Goal: Navigation & Orientation: Find specific page/section

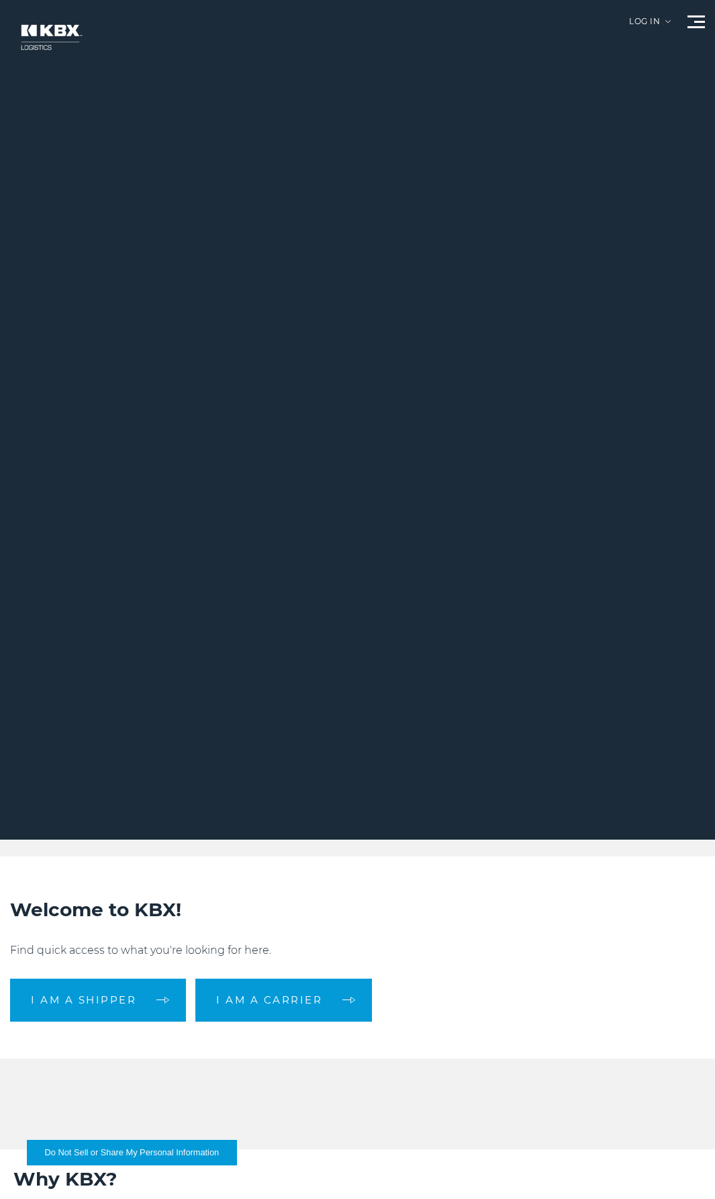
scroll to position [336, 0]
click at [671, 21] on div at bounding box center [363, 420] width 726 height 840
click at [666, 19] on div "Log in" at bounding box center [650, 26] width 42 height 18
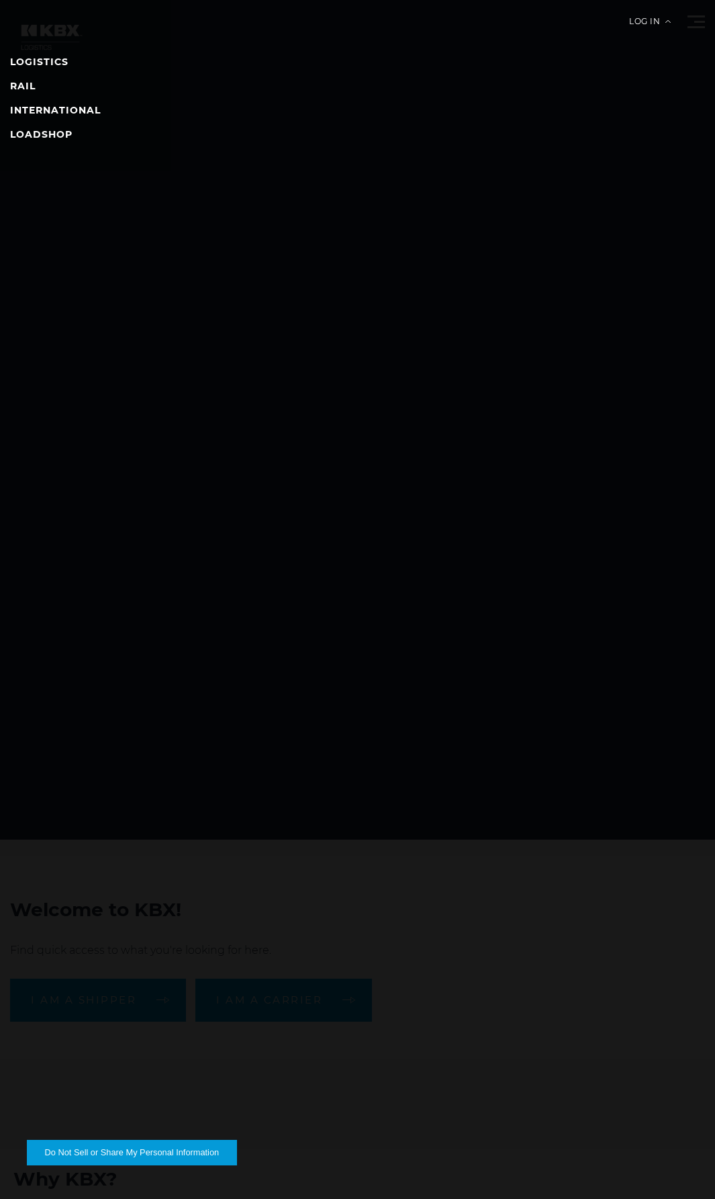
click at [674, 24] on nav "LOGISTICS RAIL INTERNATIONAL LOADSHOP" at bounding box center [357, 599] width 715 height 1199
click at [661, 14] on nav "LOGISTICS RAIL INTERNATIONAL LOADSHOP" at bounding box center [357, 599] width 715 height 1199
click at [664, 19] on div "Log in" at bounding box center [650, 26] width 42 height 18
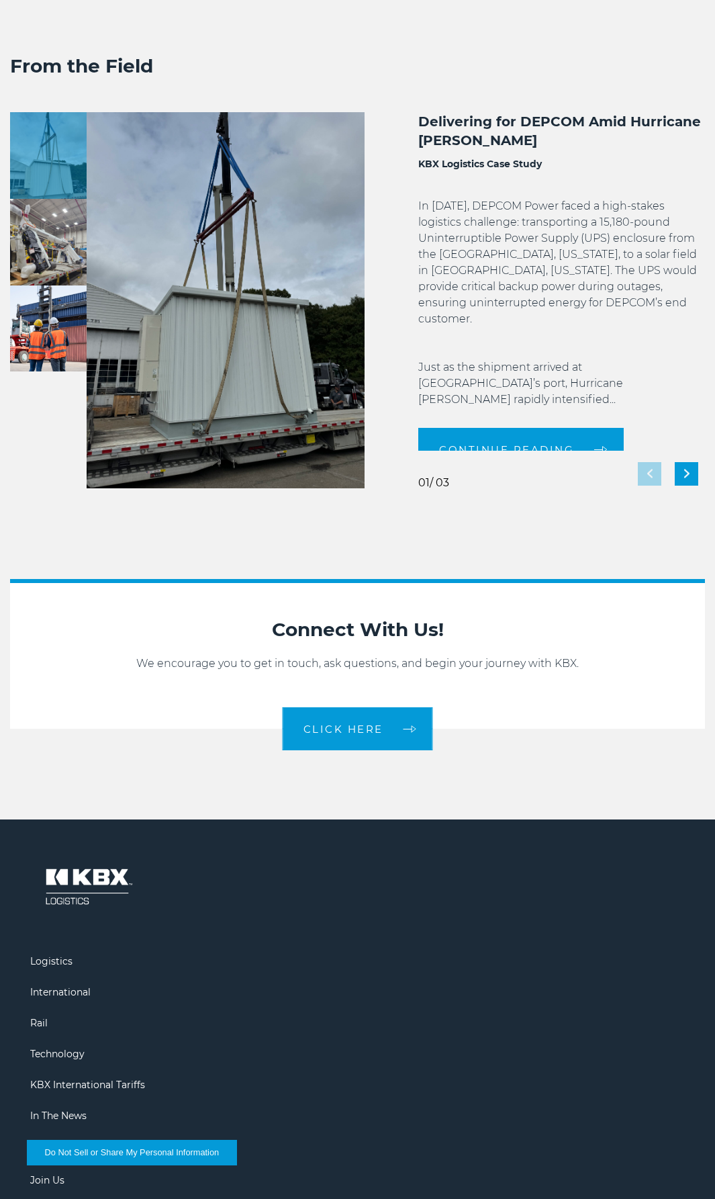
scroll to position [2816, 0]
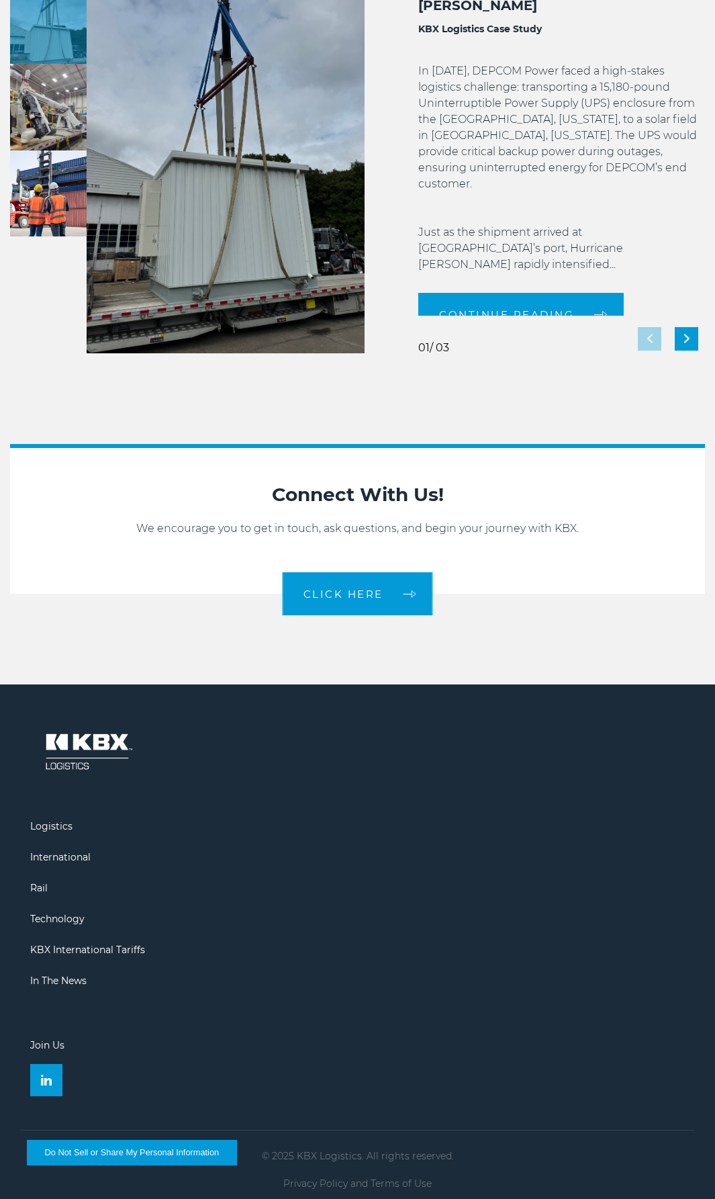
click at [114, 1152] on button "Do Not Sell or Share My Personal Information" at bounding box center [132, 1153] width 210 height 26
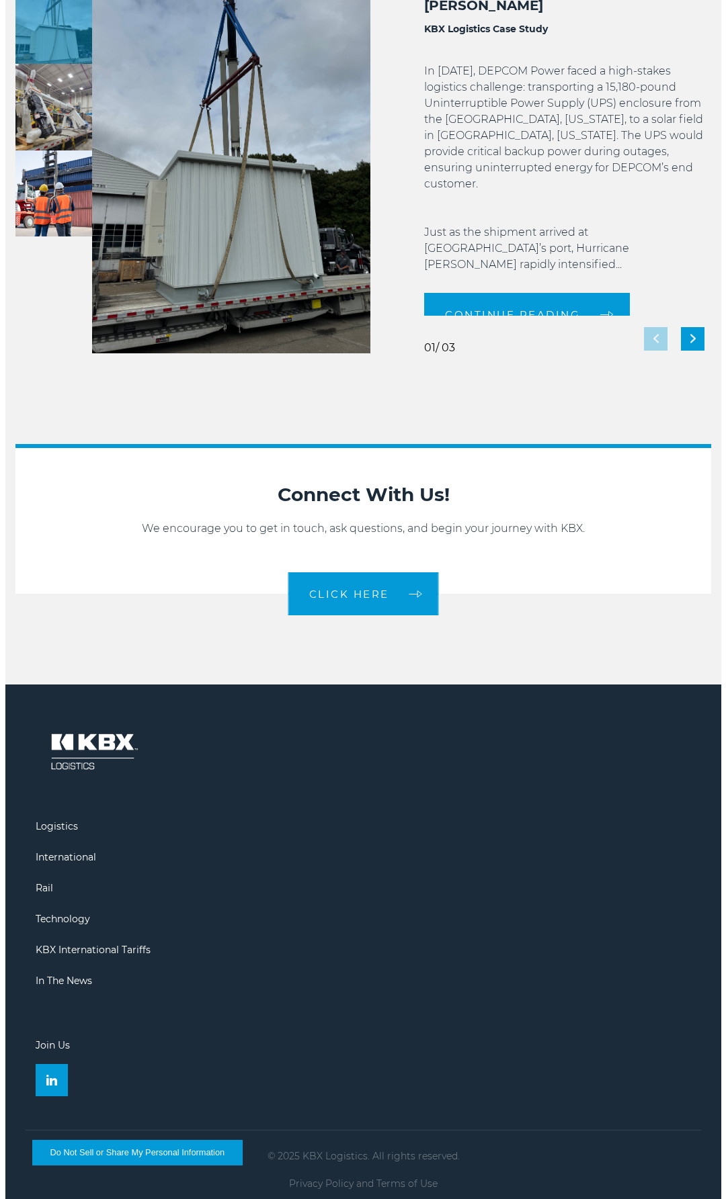
scroll to position [2822, 0]
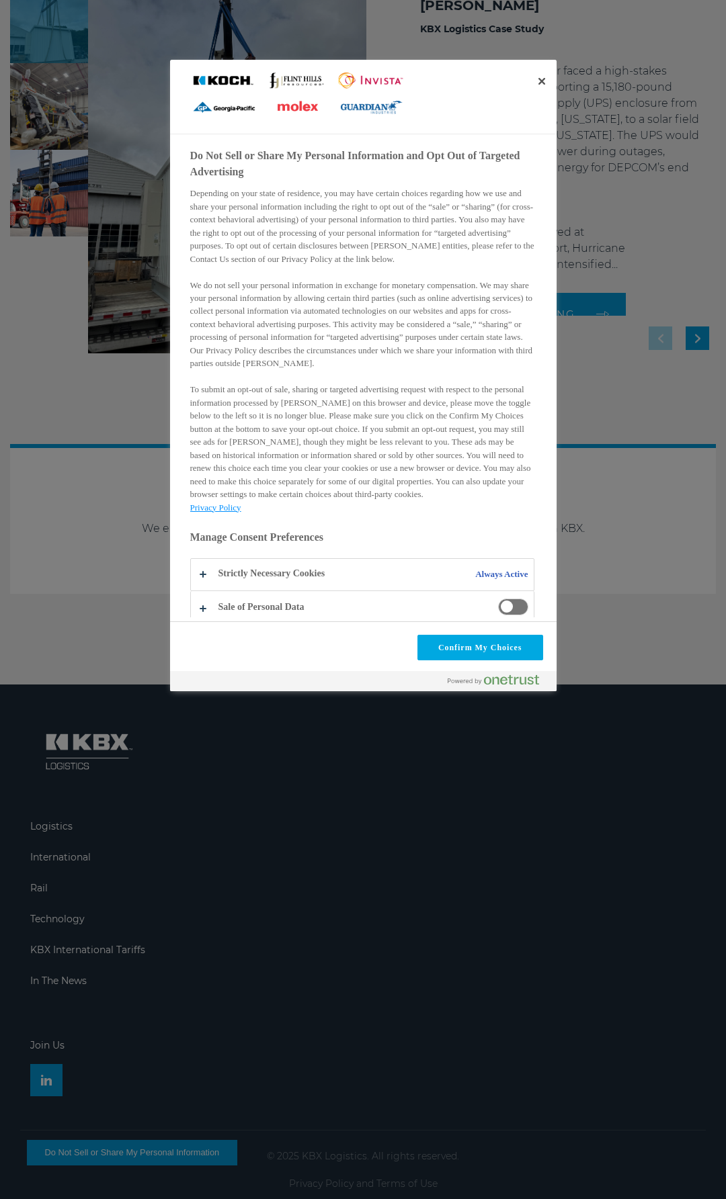
click at [504, 604] on span "Do Not Sell or Share My Personal Information and Opt Out of Targeted Advertising" at bounding box center [513, 607] width 30 height 17
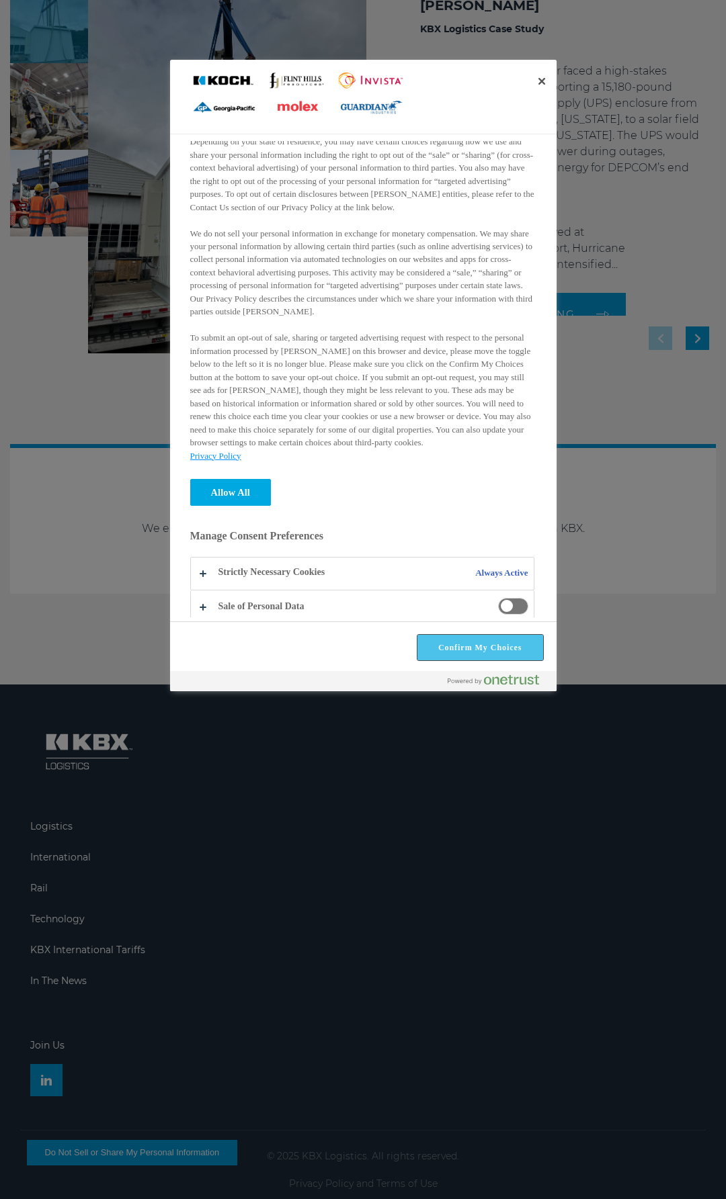
click at [488, 654] on button "Confirm My Choices" at bounding box center [480, 648] width 126 height 26
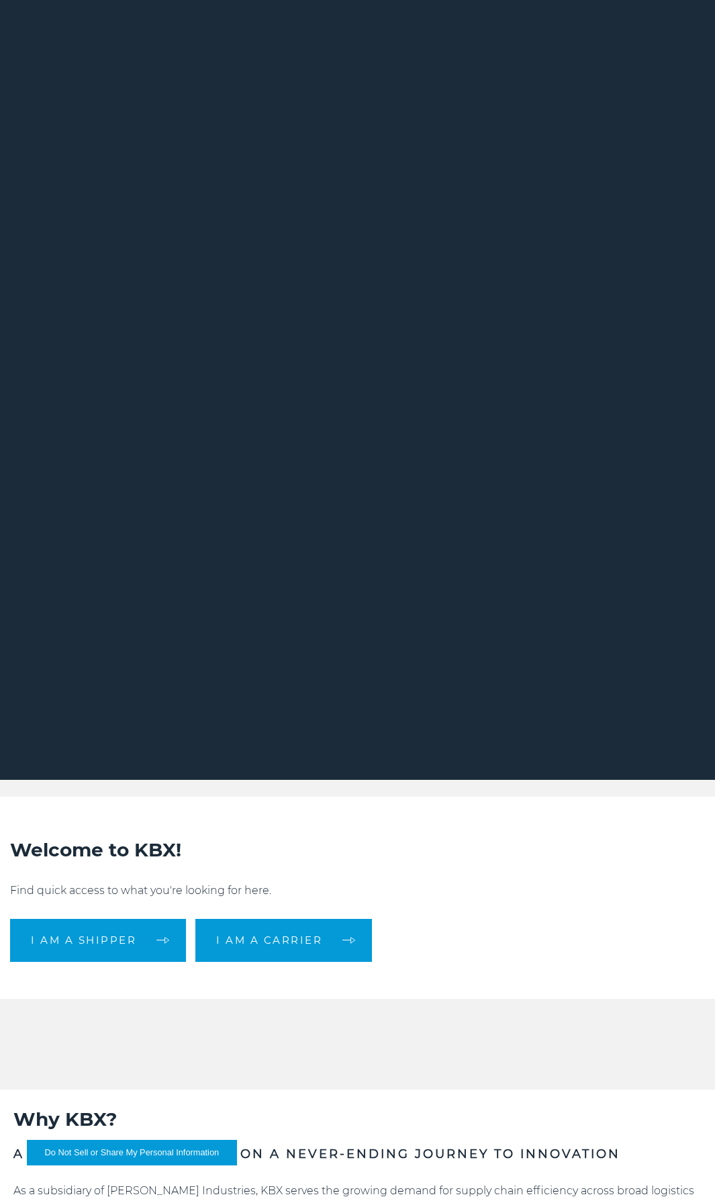
scroll to position [0, 0]
